Goal: Information Seeking & Learning: Learn about a topic

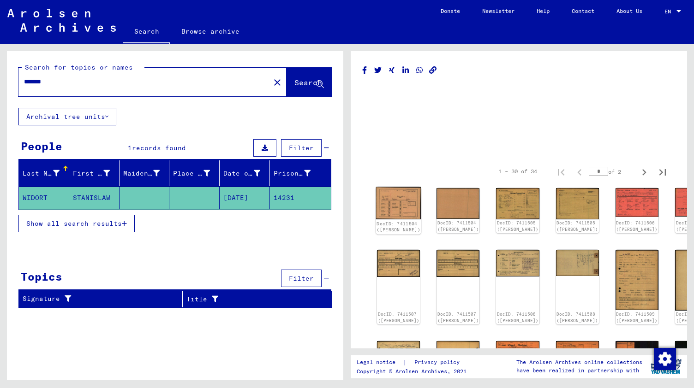
click at [396, 199] on img at bounding box center [398, 203] width 45 height 32
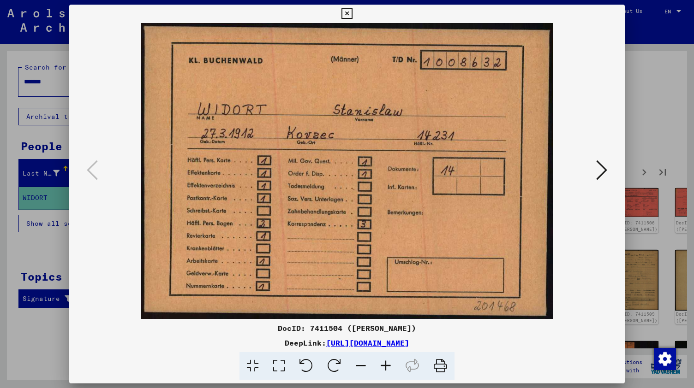
click at [352, 14] on icon at bounding box center [346, 13] width 11 height 11
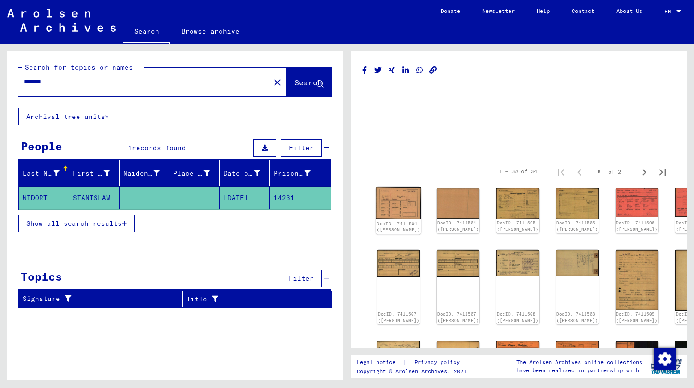
click at [392, 203] on img at bounding box center [398, 203] width 45 height 32
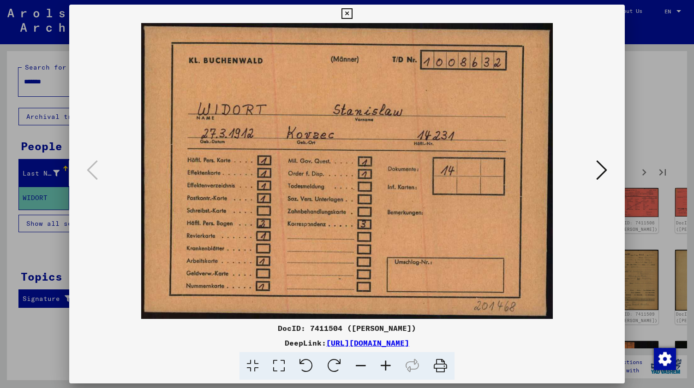
click at [600, 175] on icon at bounding box center [601, 170] width 11 height 22
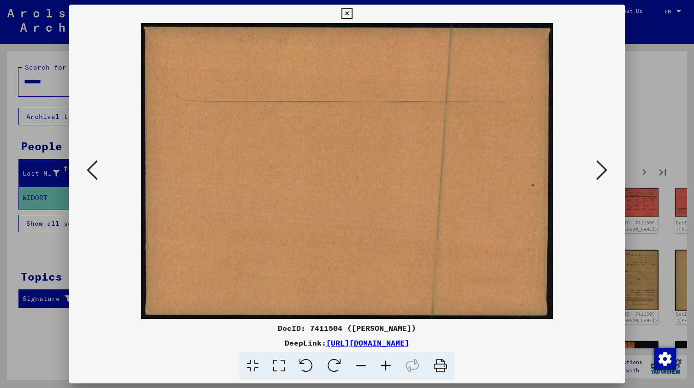
click at [600, 175] on icon at bounding box center [601, 170] width 11 height 22
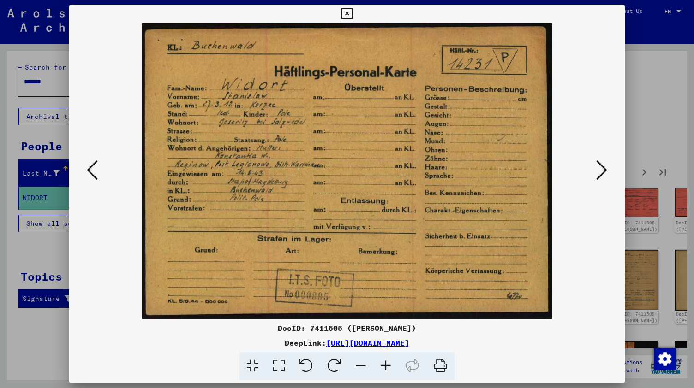
click at [600, 167] on icon at bounding box center [601, 170] width 11 height 22
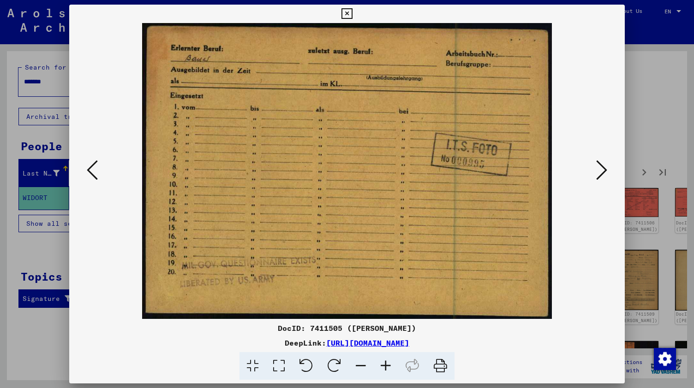
click at [600, 167] on icon at bounding box center [601, 170] width 11 height 22
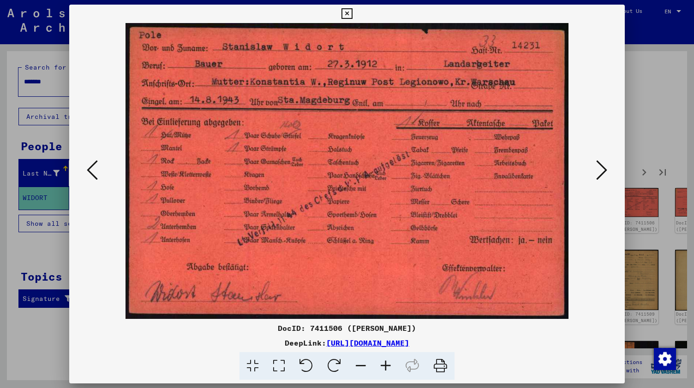
click at [602, 176] on icon at bounding box center [601, 170] width 11 height 22
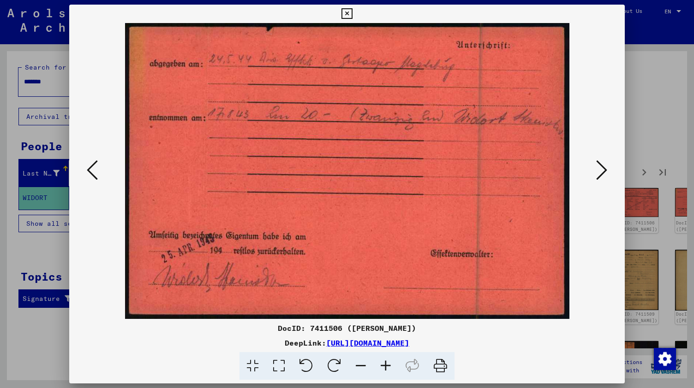
click at [602, 176] on icon at bounding box center [601, 170] width 11 height 22
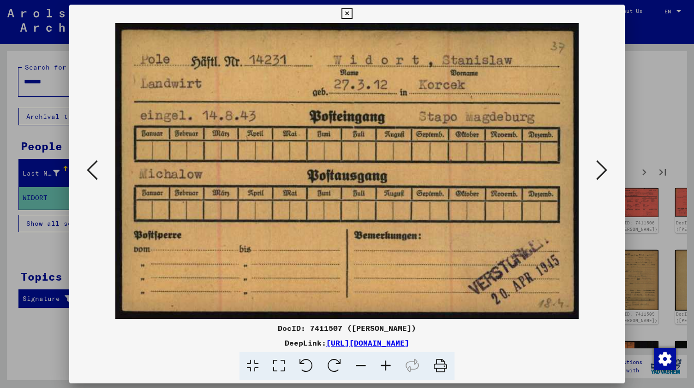
click at [602, 175] on icon at bounding box center [601, 170] width 11 height 22
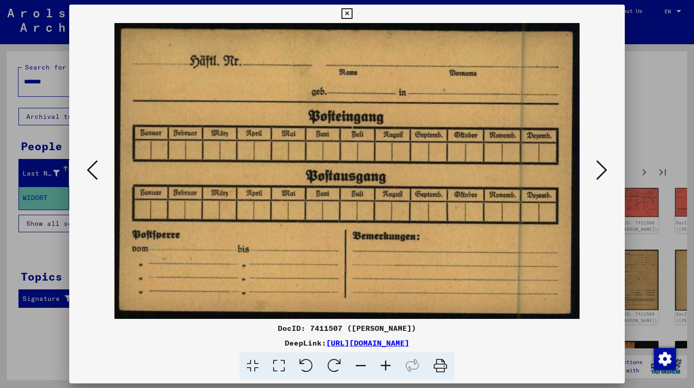
click at [602, 175] on icon at bounding box center [601, 170] width 11 height 22
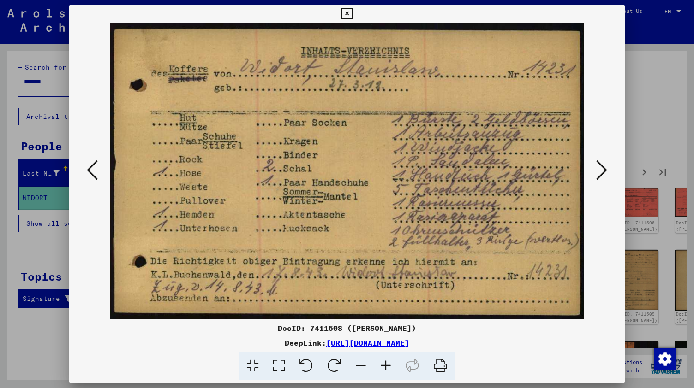
click at [607, 168] on icon at bounding box center [601, 170] width 11 height 22
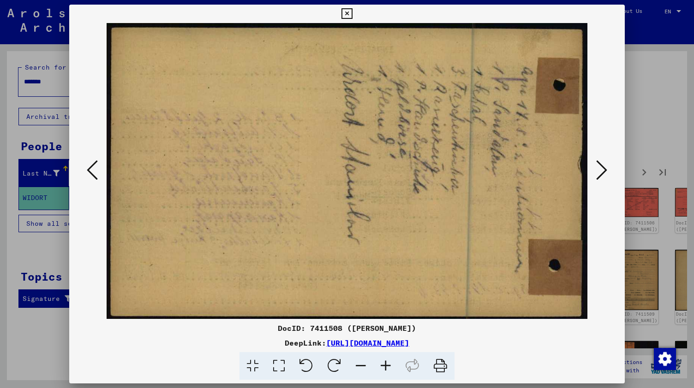
click at [607, 168] on icon at bounding box center [601, 170] width 11 height 22
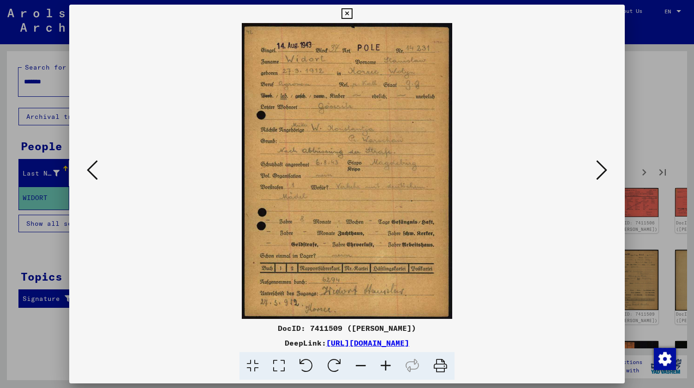
click at [595, 170] on button at bounding box center [601, 171] width 17 height 26
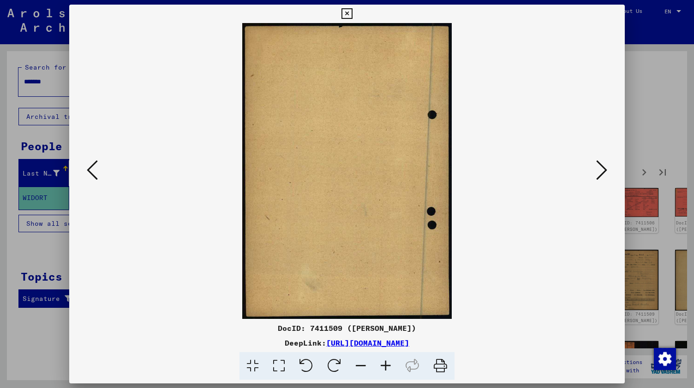
click at [595, 170] on button at bounding box center [601, 171] width 17 height 26
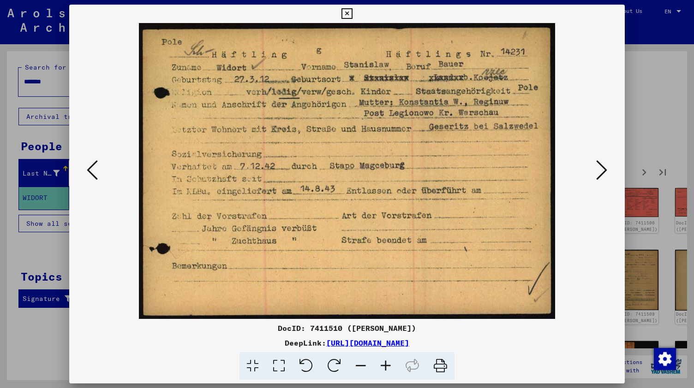
click at [600, 175] on icon at bounding box center [601, 170] width 11 height 22
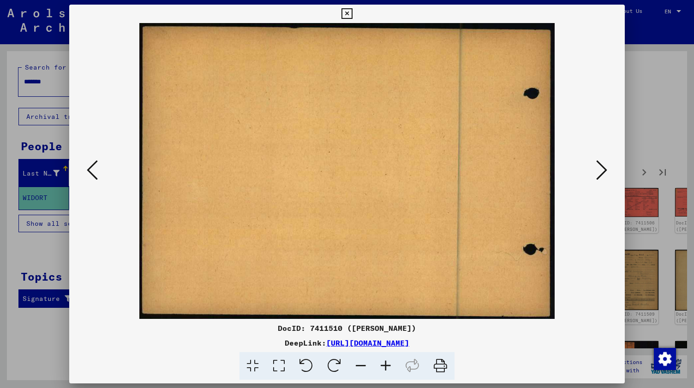
click at [600, 175] on icon at bounding box center [601, 170] width 11 height 22
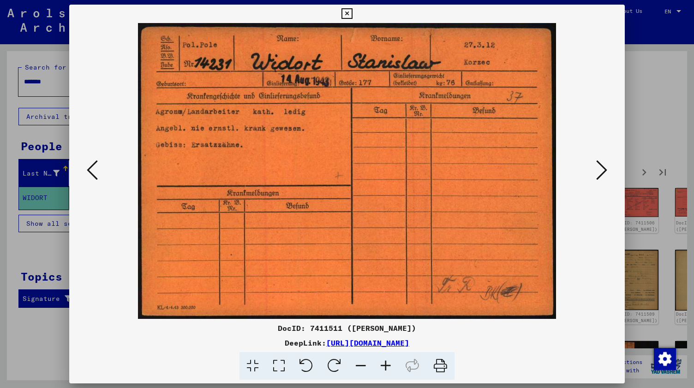
click at [597, 178] on icon at bounding box center [601, 170] width 11 height 22
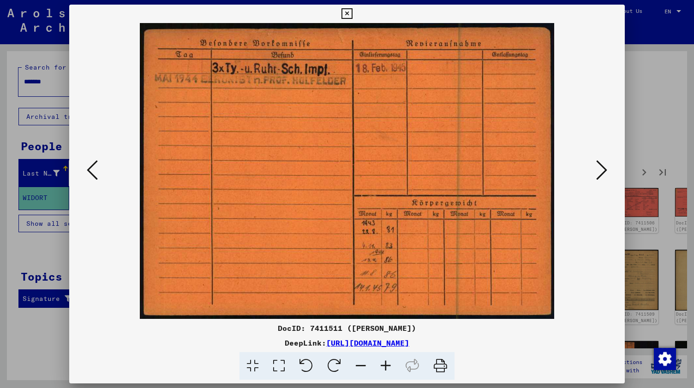
click at [600, 176] on icon at bounding box center [601, 170] width 11 height 22
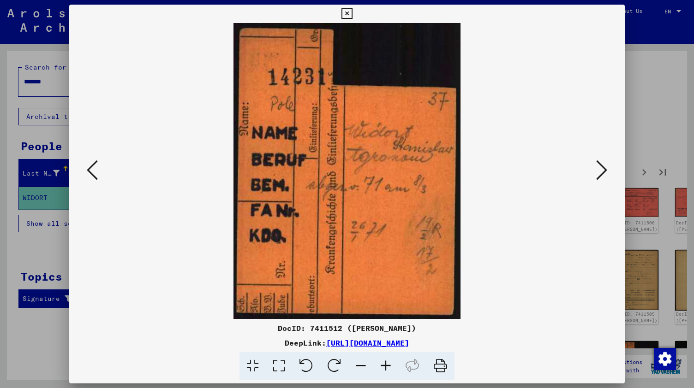
click at [600, 176] on icon at bounding box center [601, 170] width 11 height 22
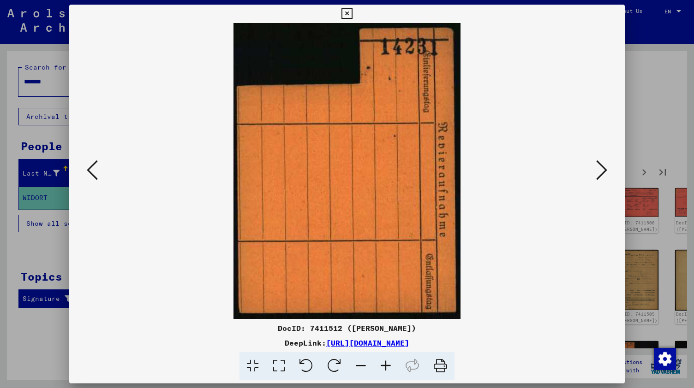
click at [600, 176] on icon at bounding box center [601, 170] width 11 height 22
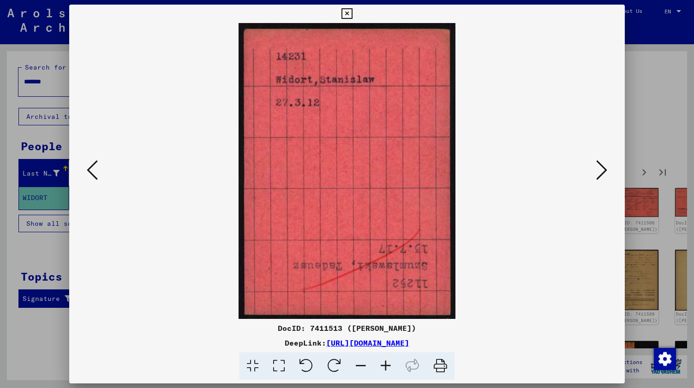
click at [600, 176] on icon at bounding box center [601, 170] width 11 height 22
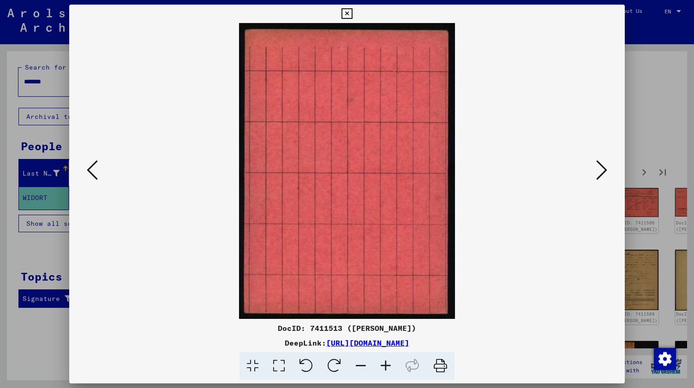
click at [600, 176] on icon at bounding box center [601, 170] width 11 height 22
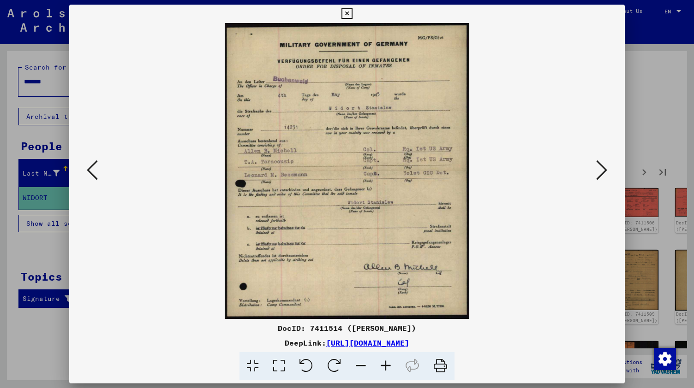
click at [389, 366] on icon at bounding box center [385, 366] width 25 height 28
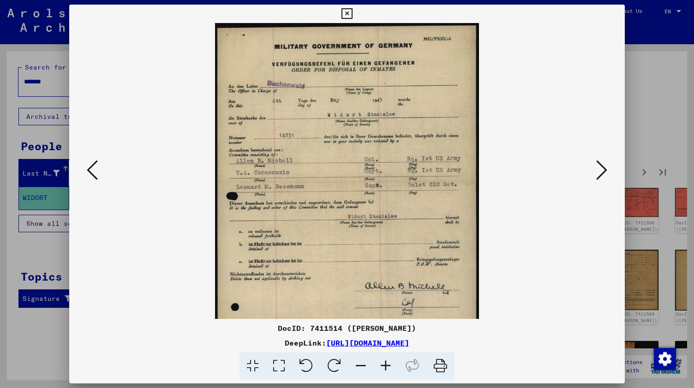
click at [389, 366] on icon at bounding box center [385, 366] width 25 height 28
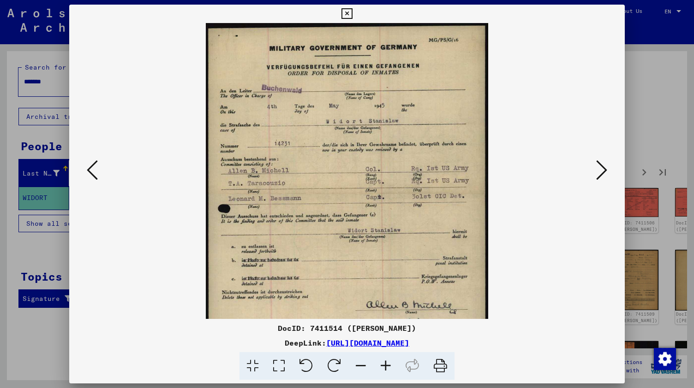
click at [389, 366] on icon at bounding box center [385, 366] width 25 height 28
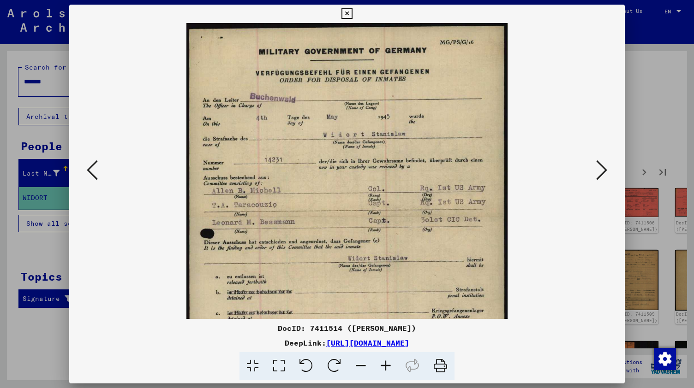
click at [389, 366] on icon at bounding box center [385, 366] width 25 height 28
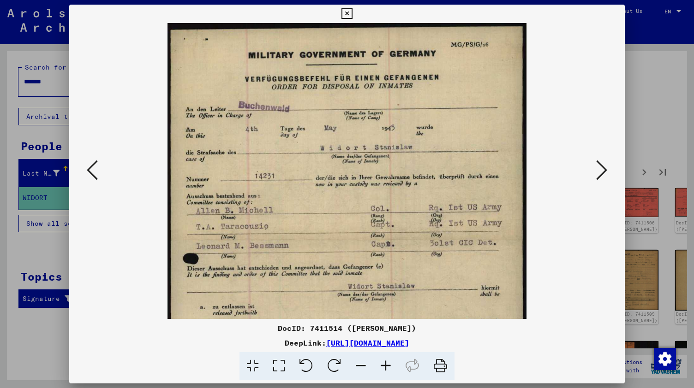
click at [389, 366] on icon at bounding box center [385, 366] width 25 height 28
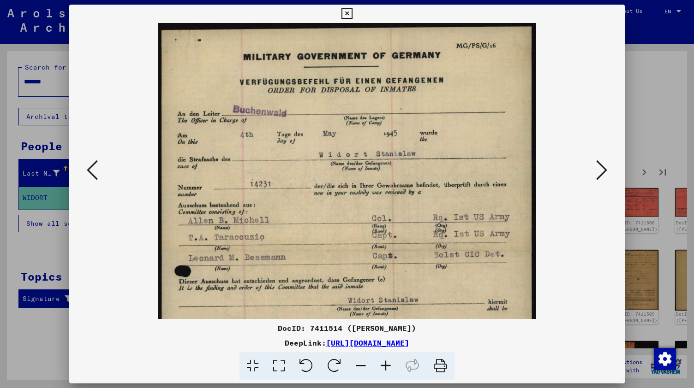
click at [389, 366] on icon at bounding box center [385, 366] width 25 height 28
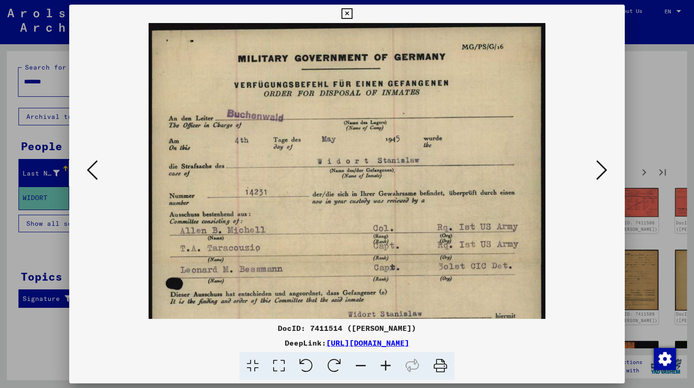
click at [389, 366] on icon at bounding box center [385, 366] width 25 height 28
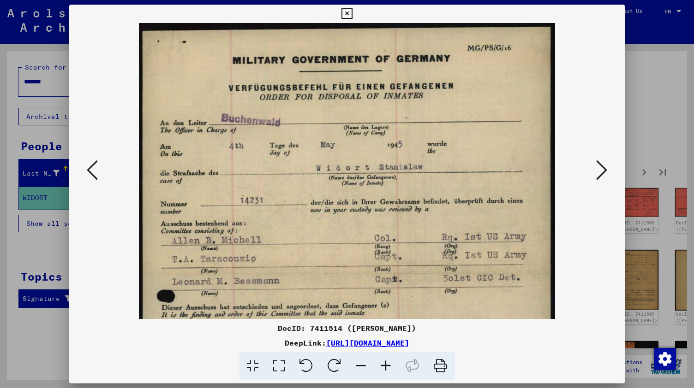
click at [358, 368] on icon at bounding box center [360, 366] width 25 height 28
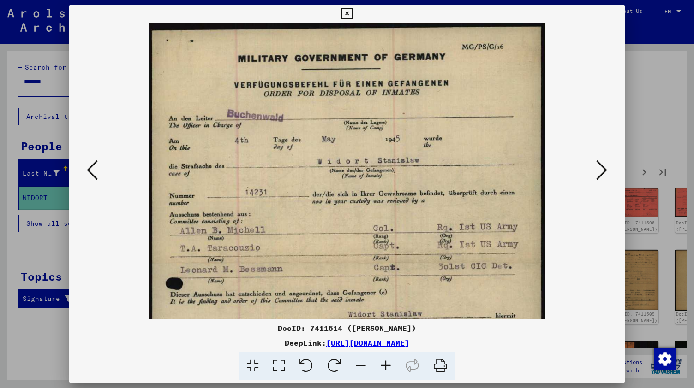
click at [358, 368] on icon at bounding box center [360, 366] width 25 height 28
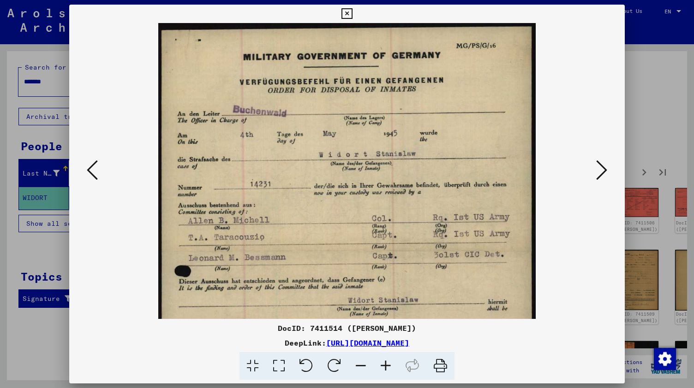
click at [358, 368] on icon at bounding box center [360, 366] width 25 height 28
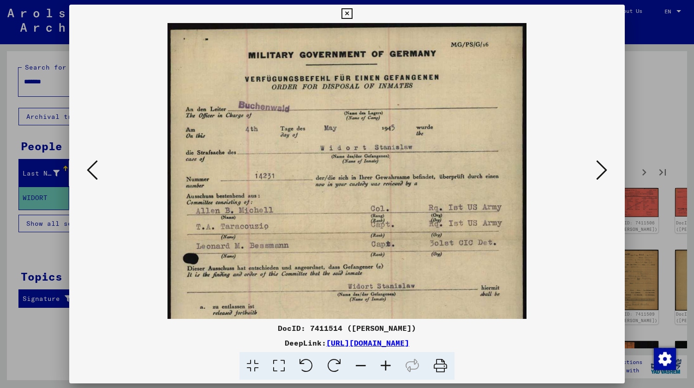
click at [358, 368] on icon at bounding box center [360, 366] width 25 height 28
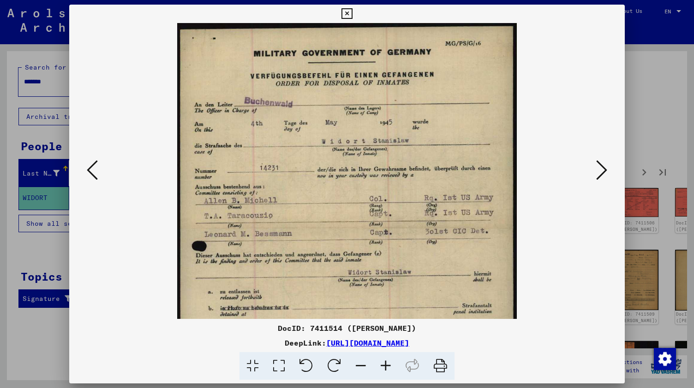
click at [358, 368] on icon at bounding box center [360, 366] width 25 height 28
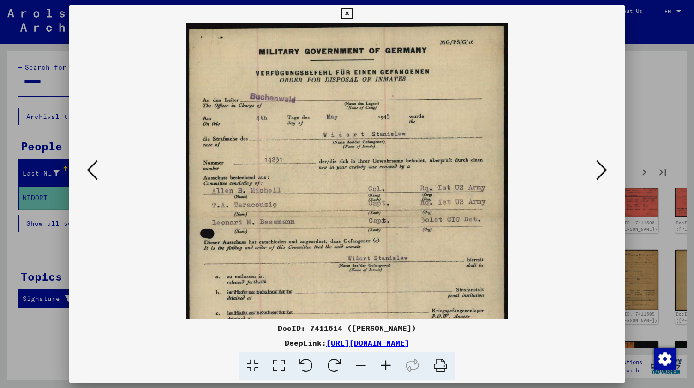
click at [358, 368] on icon at bounding box center [360, 366] width 25 height 28
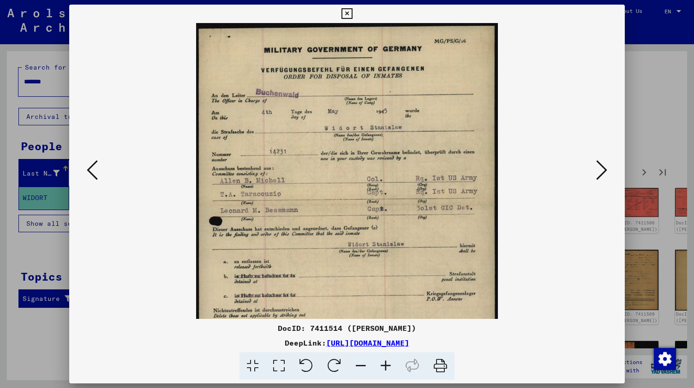
click at [358, 368] on icon at bounding box center [360, 366] width 25 height 28
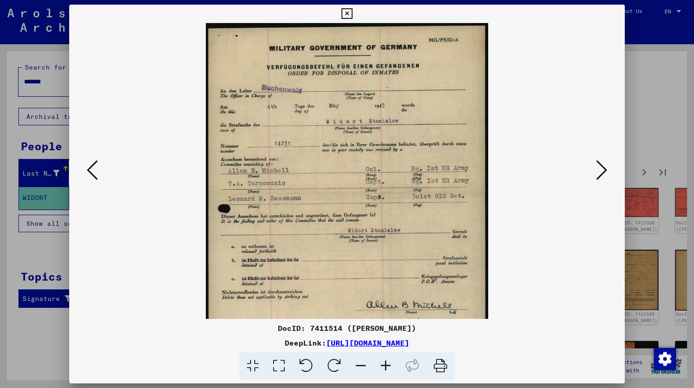
click at [605, 174] on icon at bounding box center [601, 170] width 11 height 22
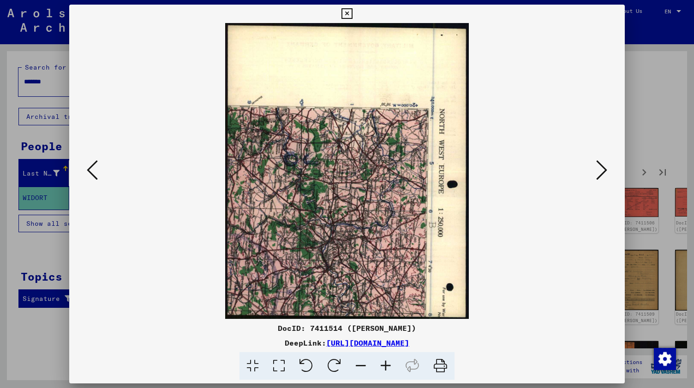
click at [601, 170] on icon at bounding box center [601, 170] width 11 height 22
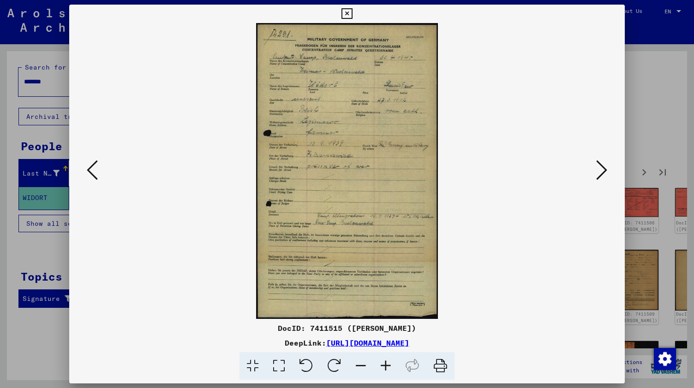
click at [393, 372] on icon at bounding box center [385, 366] width 25 height 28
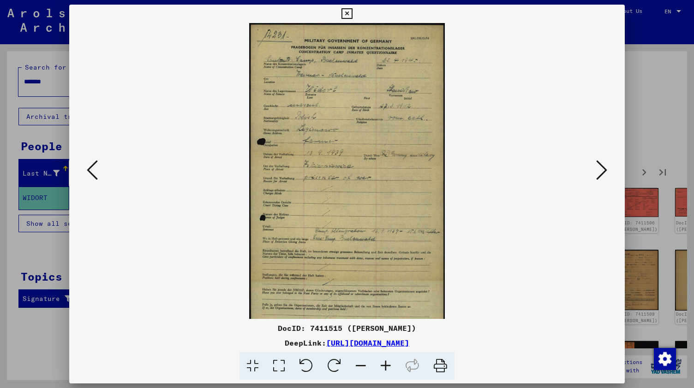
click at [393, 372] on icon at bounding box center [385, 366] width 25 height 28
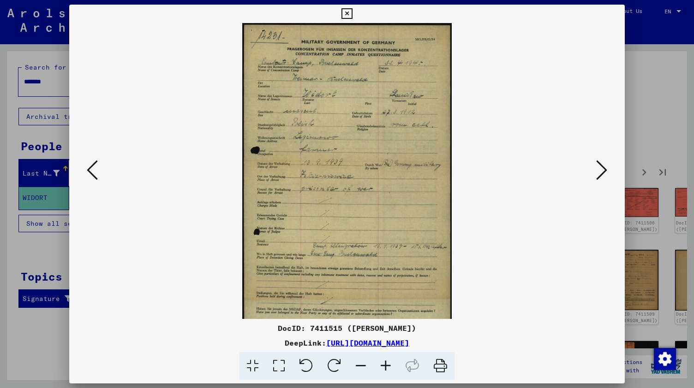
click at [393, 372] on icon at bounding box center [385, 366] width 25 height 28
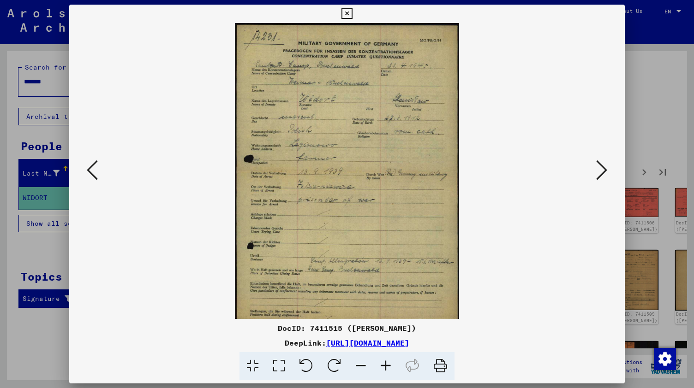
click at [393, 372] on icon at bounding box center [385, 366] width 25 height 28
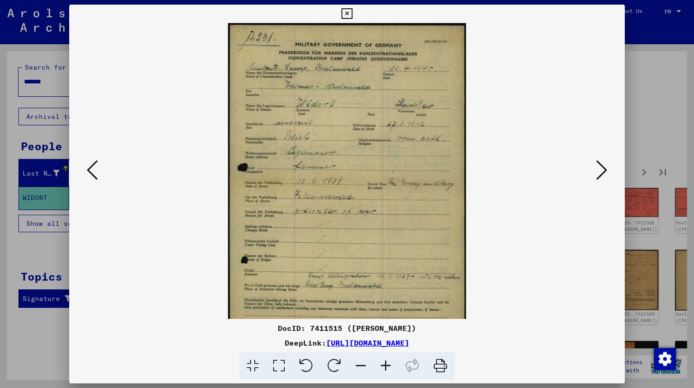
click at [393, 372] on icon at bounding box center [385, 366] width 25 height 28
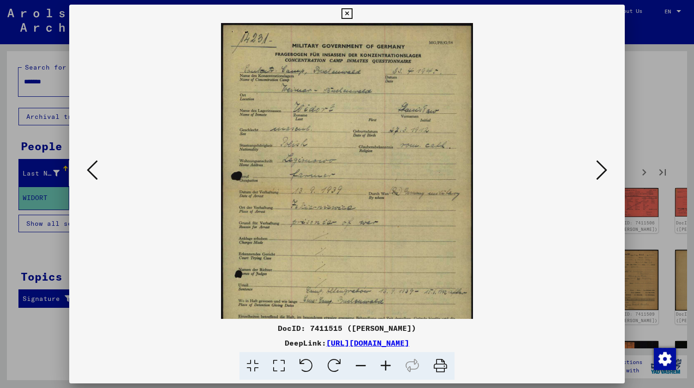
click at [393, 372] on icon at bounding box center [385, 366] width 25 height 28
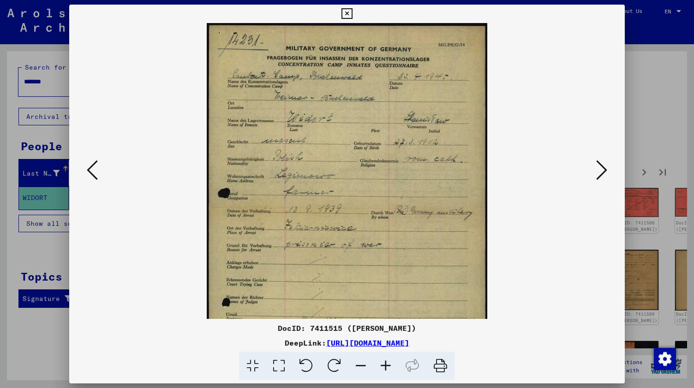
click at [393, 372] on icon at bounding box center [385, 366] width 25 height 28
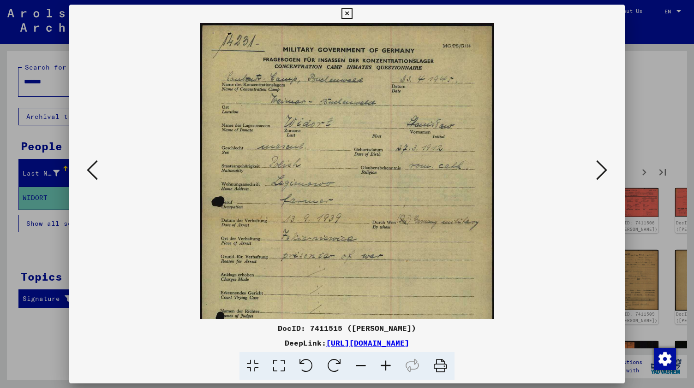
click at [393, 372] on icon at bounding box center [385, 366] width 25 height 28
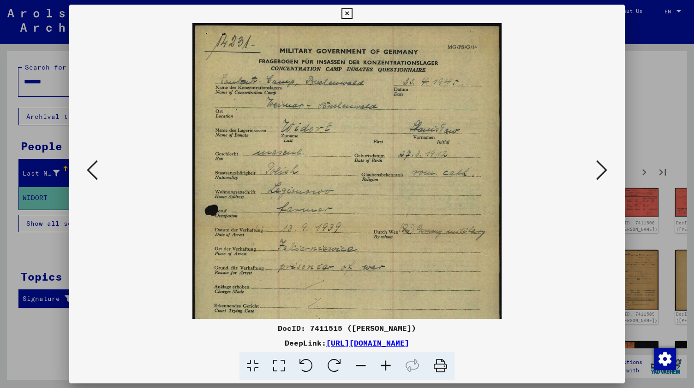
click at [393, 372] on icon at bounding box center [385, 366] width 25 height 28
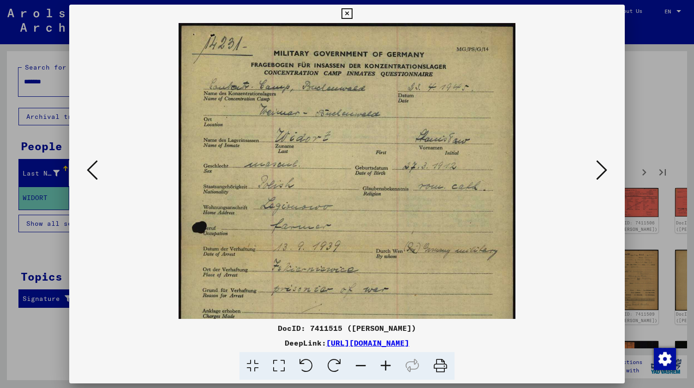
click at [393, 372] on icon at bounding box center [385, 366] width 25 height 28
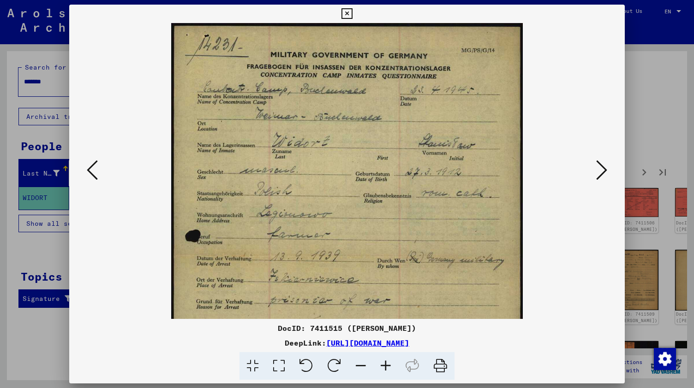
click at [357, 369] on icon at bounding box center [360, 366] width 25 height 28
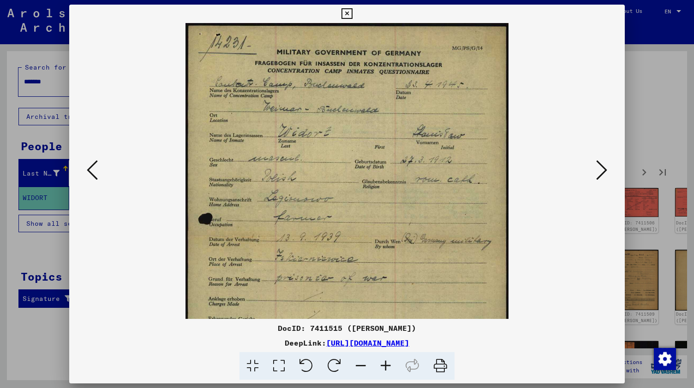
click at [357, 369] on icon at bounding box center [360, 366] width 25 height 28
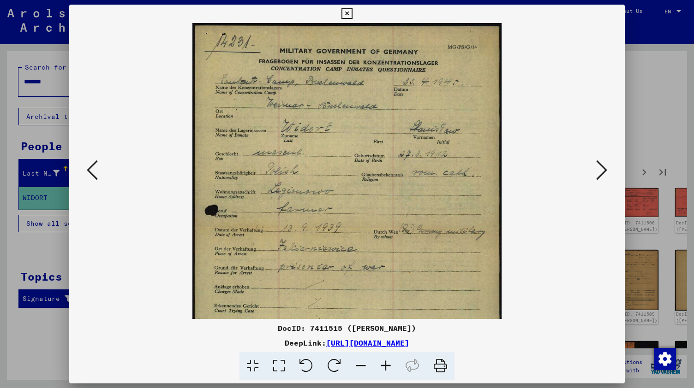
click at [357, 369] on icon at bounding box center [360, 366] width 25 height 28
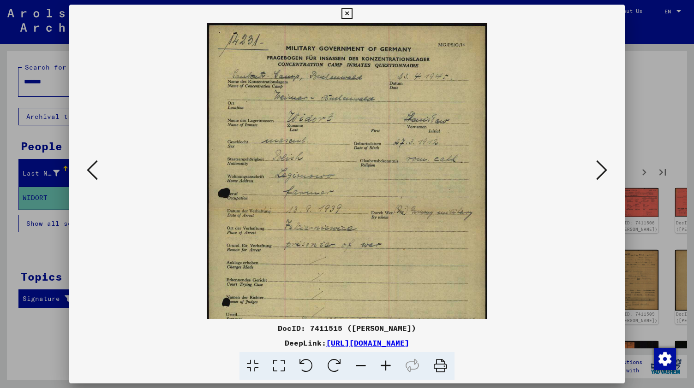
click at [357, 369] on icon at bounding box center [360, 366] width 25 height 28
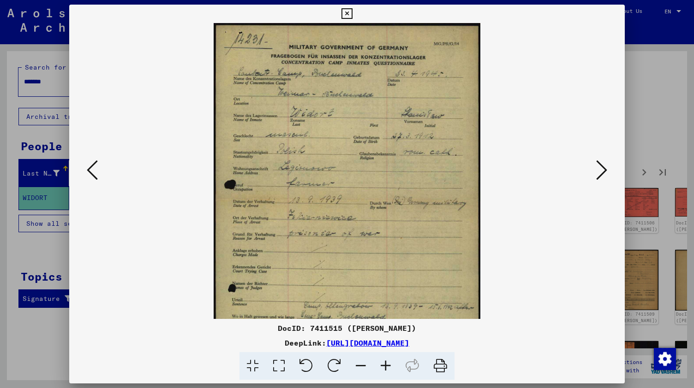
click at [607, 172] on icon at bounding box center [601, 170] width 11 height 22
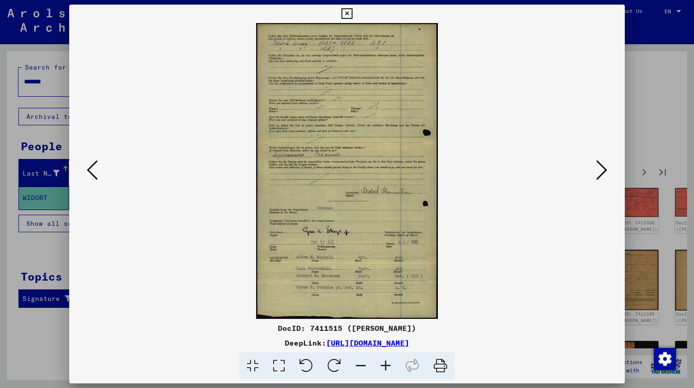
click at [385, 368] on icon at bounding box center [385, 366] width 25 height 28
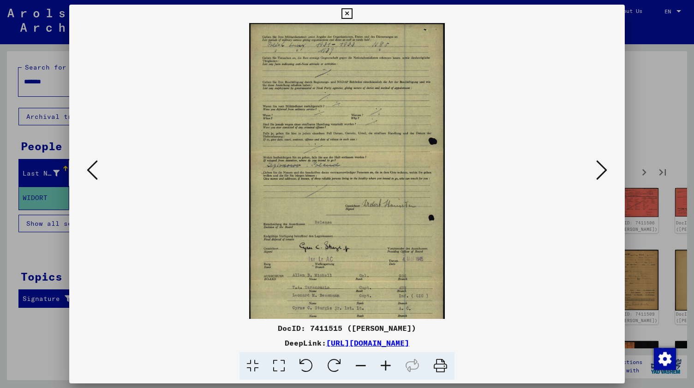
click at [385, 368] on icon at bounding box center [385, 366] width 25 height 28
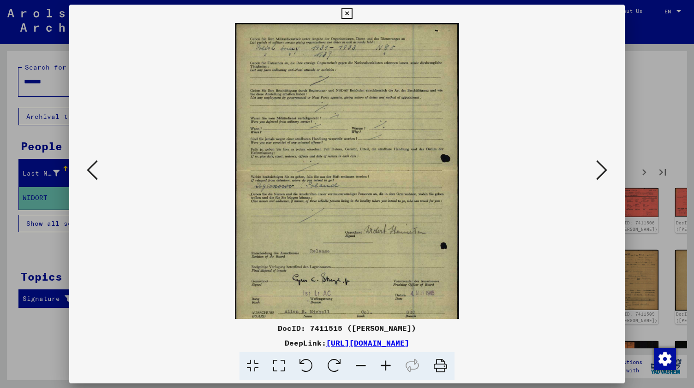
click at [385, 368] on icon at bounding box center [385, 366] width 25 height 28
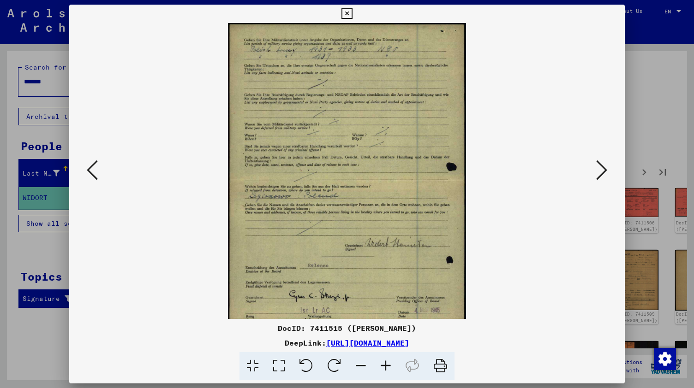
click at [385, 368] on icon at bounding box center [385, 366] width 25 height 28
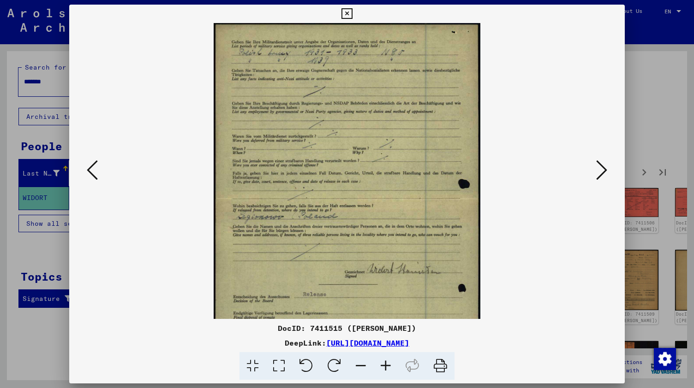
click at [385, 368] on icon at bounding box center [385, 366] width 25 height 28
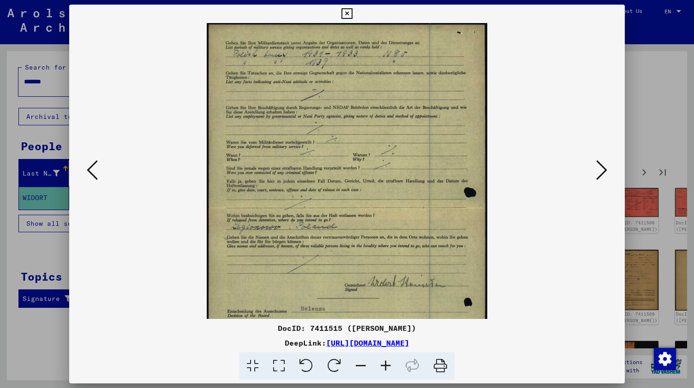
click at [385, 368] on icon at bounding box center [385, 366] width 25 height 28
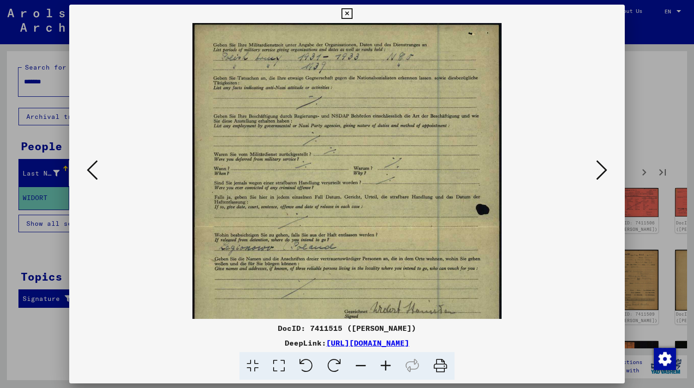
click at [385, 368] on icon at bounding box center [385, 366] width 25 height 28
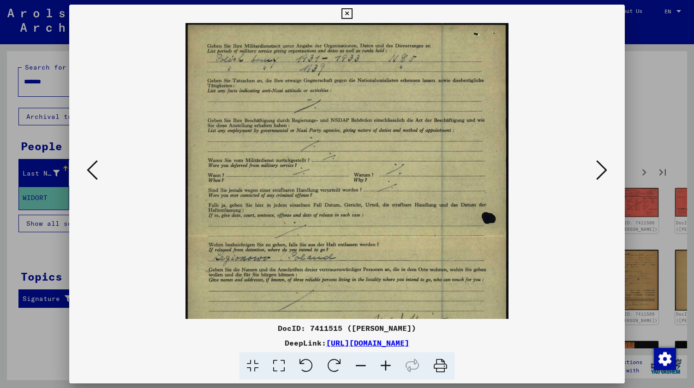
click at [385, 368] on icon at bounding box center [385, 366] width 25 height 28
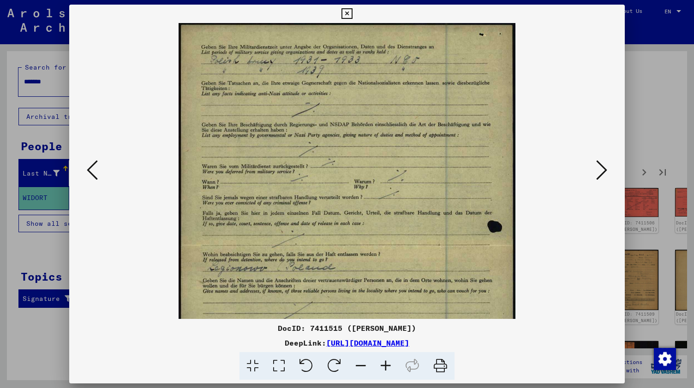
click at [385, 368] on icon at bounding box center [385, 366] width 25 height 28
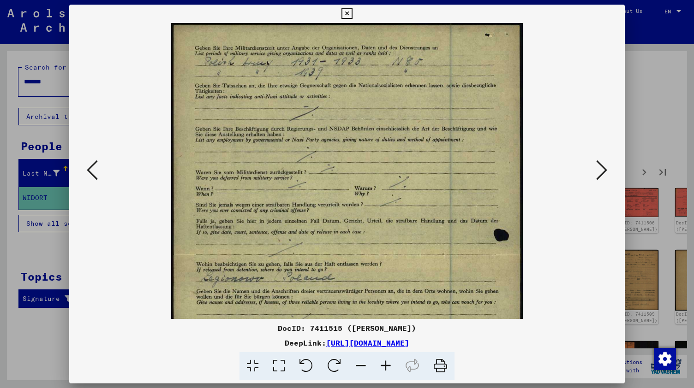
click at [385, 368] on icon at bounding box center [385, 366] width 25 height 28
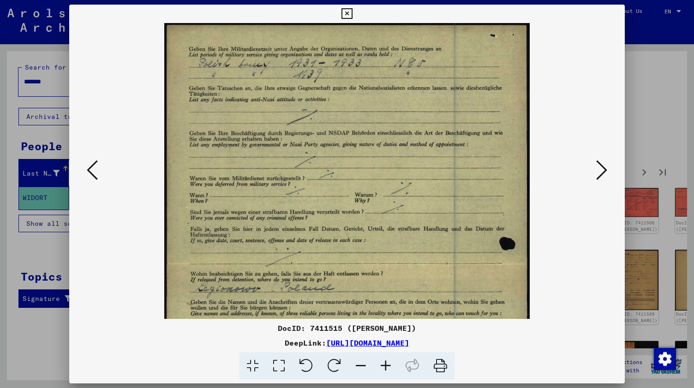
click at [385, 368] on icon at bounding box center [385, 366] width 25 height 28
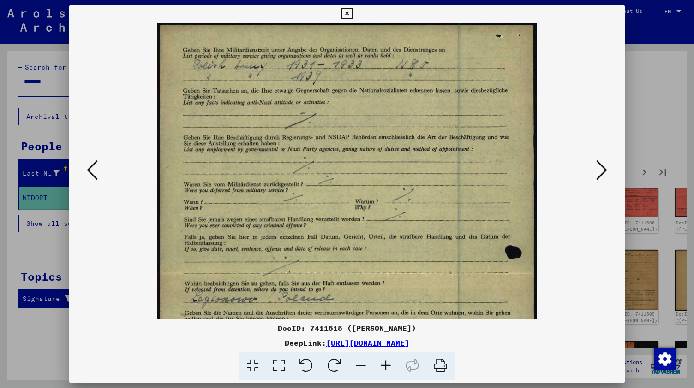
click at [359, 368] on icon at bounding box center [360, 366] width 25 height 28
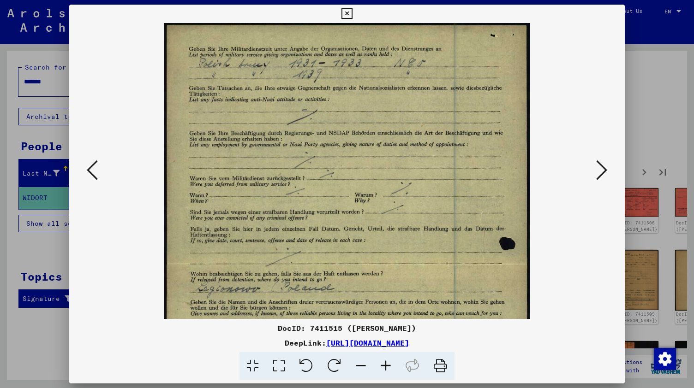
click at [359, 368] on icon at bounding box center [360, 366] width 25 height 28
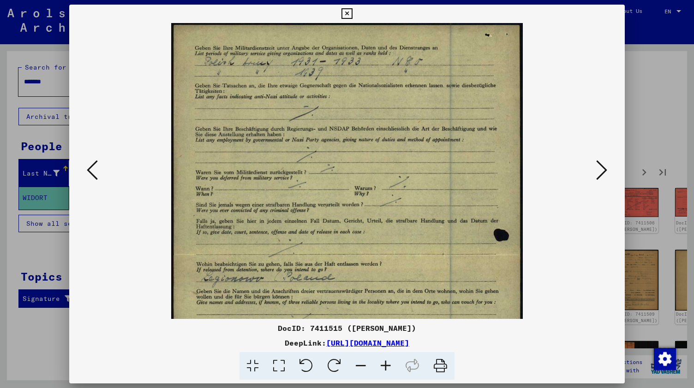
click at [359, 368] on icon at bounding box center [360, 366] width 25 height 28
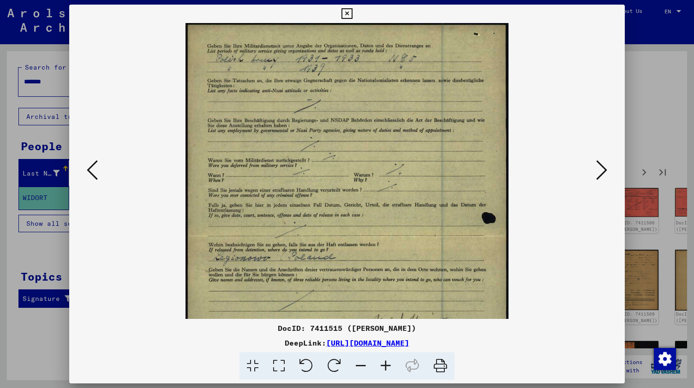
click at [359, 368] on icon at bounding box center [360, 366] width 25 height 28
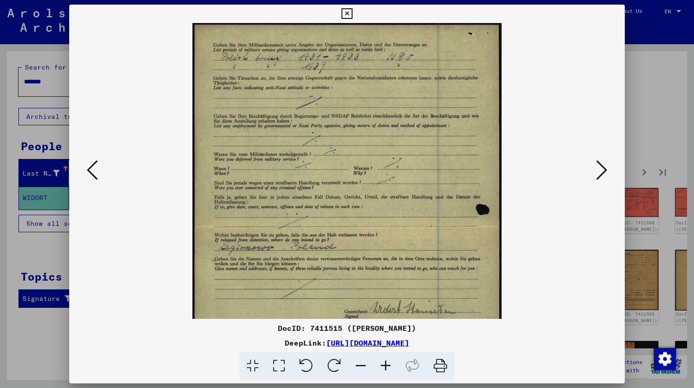
click at [359, 368] on icon at bounding box center [360, 366] width 25 height 28
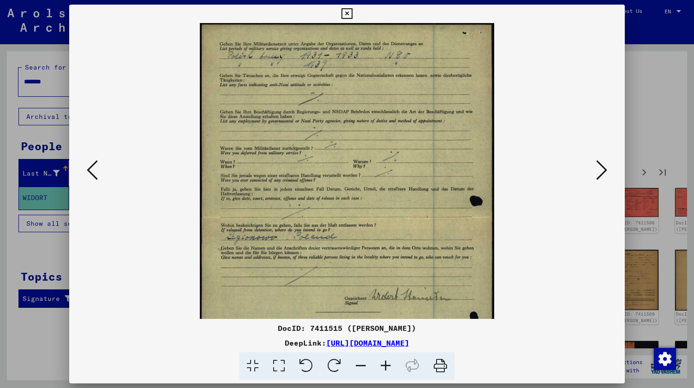
click at [359, 368] on icon at bounding box center [360, 366] width 25 height 28
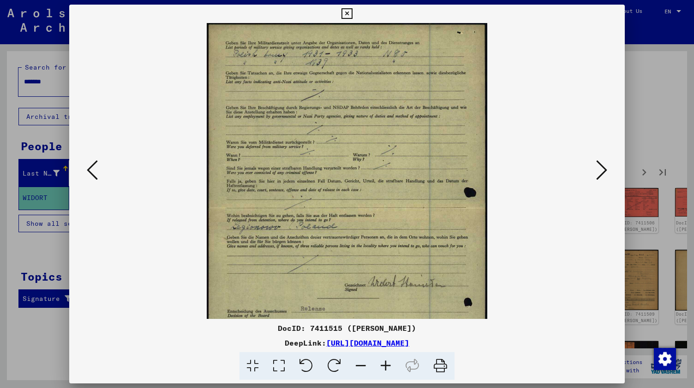
click at [605, 170] on icon at bounding box center [601, 170] width 11 height 22
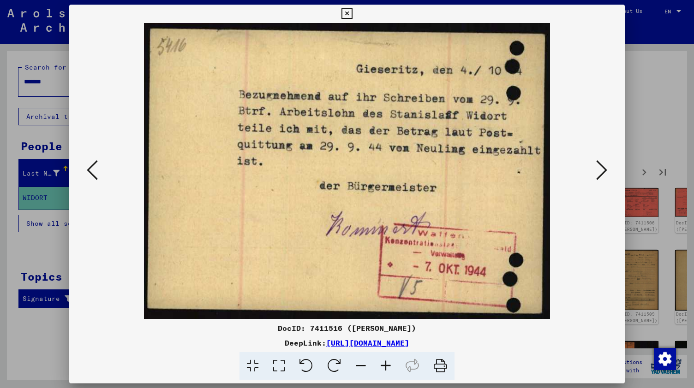
click at [605, 173] on icon at bounding box center [601, 170] width 11 height 22
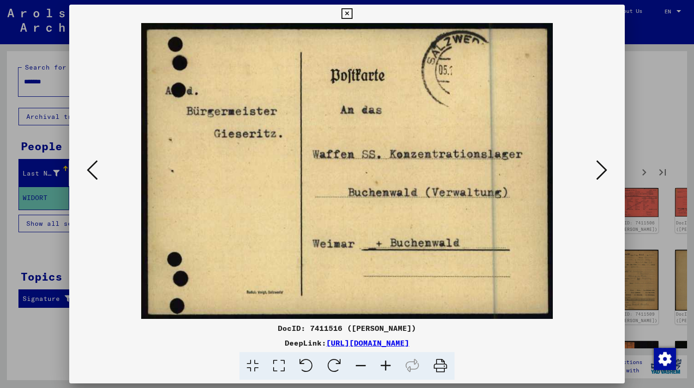
click at [605, 173] on icon at bounding box center [601, 170] width 11 height 22
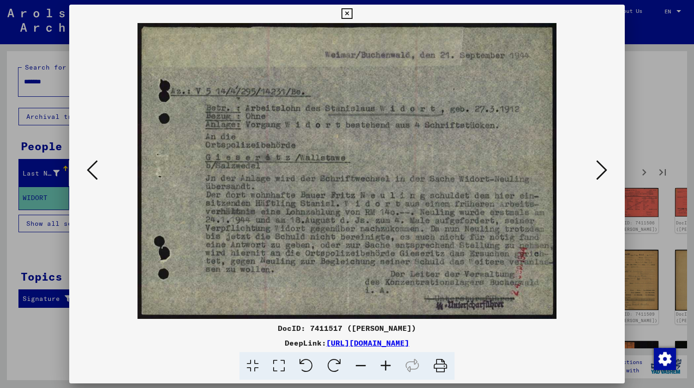
click at [606, 178] on icon at bounding box center [601, 170] width 11 height 22
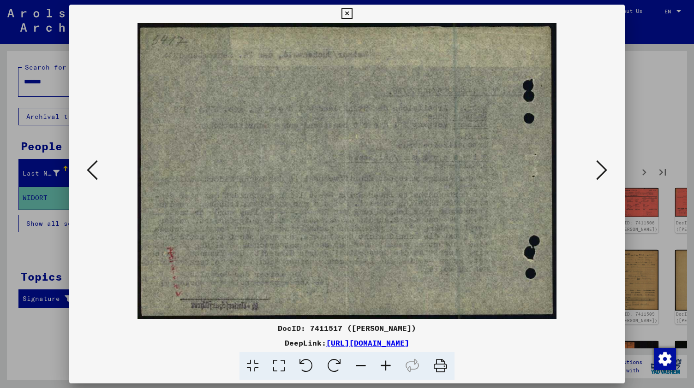
click at [606, 178] on icon at bounding box center [601, 170] width 11 height 22
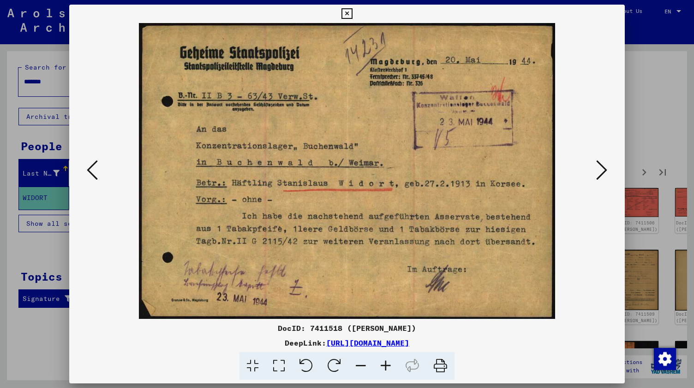
click at [607, 177] on icon at bounding box center [601, 170] width 11 height 22
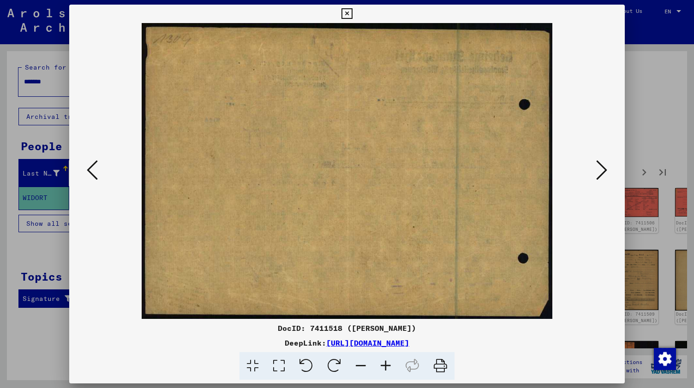
click at [602, 171] on icon at bounding box center [601, 170] width 11 height 22
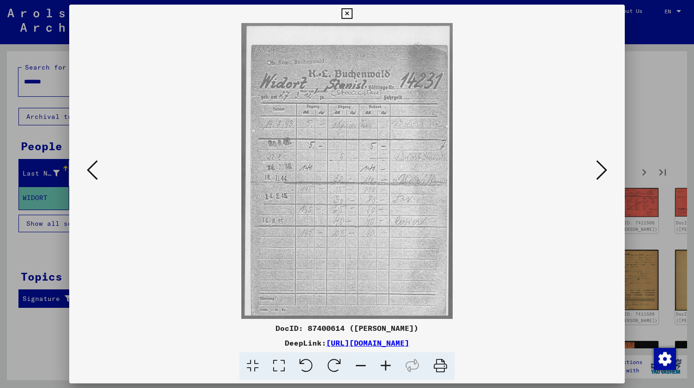
click at [601, 171] on icon at bounding box center [601, 170] width 11 height 22
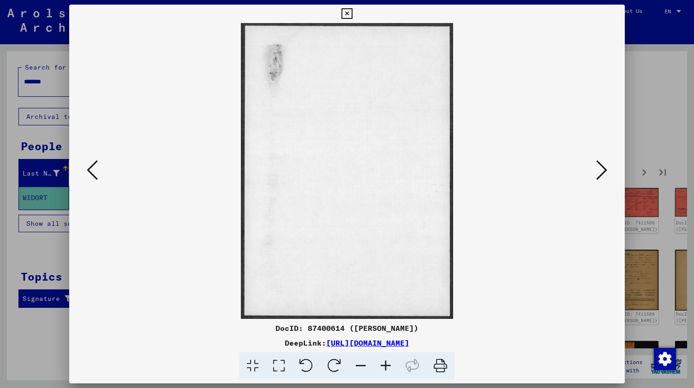
click at [601, 171] on icon at bounding box center [601, 170] width 11 height 22
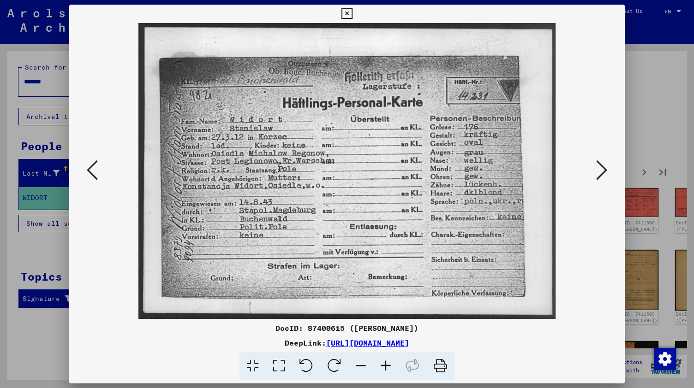
click at [600, 173] on icon at bounding box center [601, 170] width 11 height 22
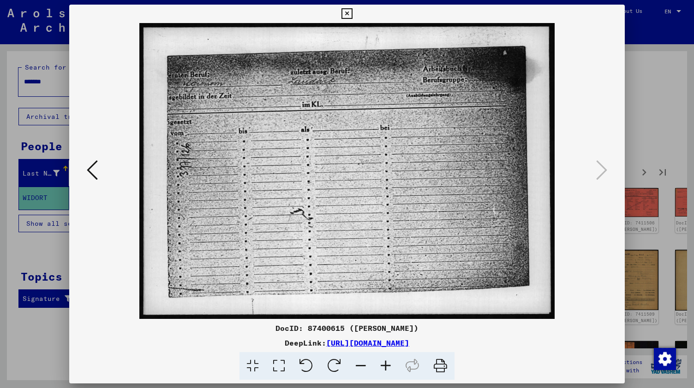
click at [352, 13] on icon at bounding box center [346, 13] width 11 height 11
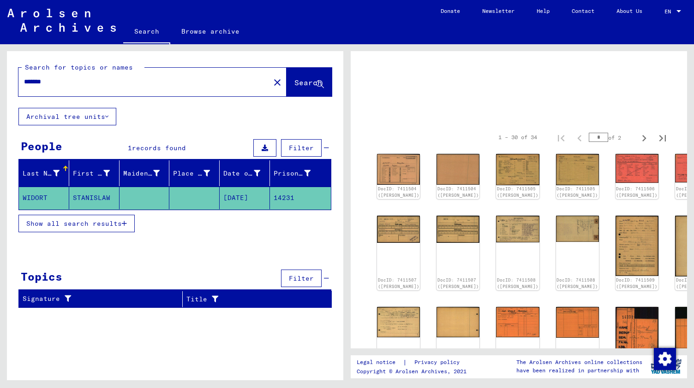
scroll to position [48, 0]
